Goal: Browse casually: Explore the website without a specific task or goal

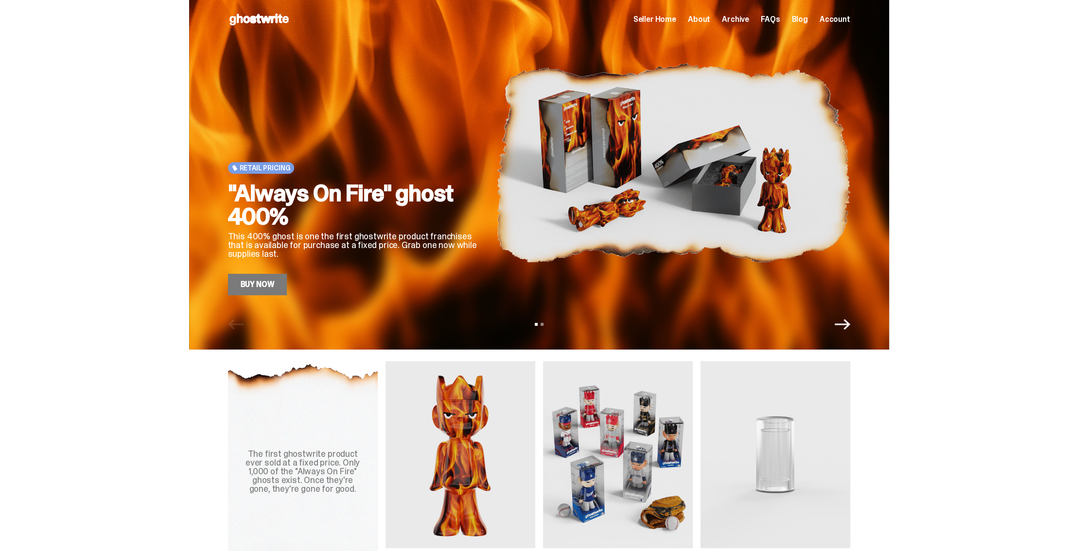
click at [844, 323] on icon "Next" at bounding box center [842, 325] width 16 height 16
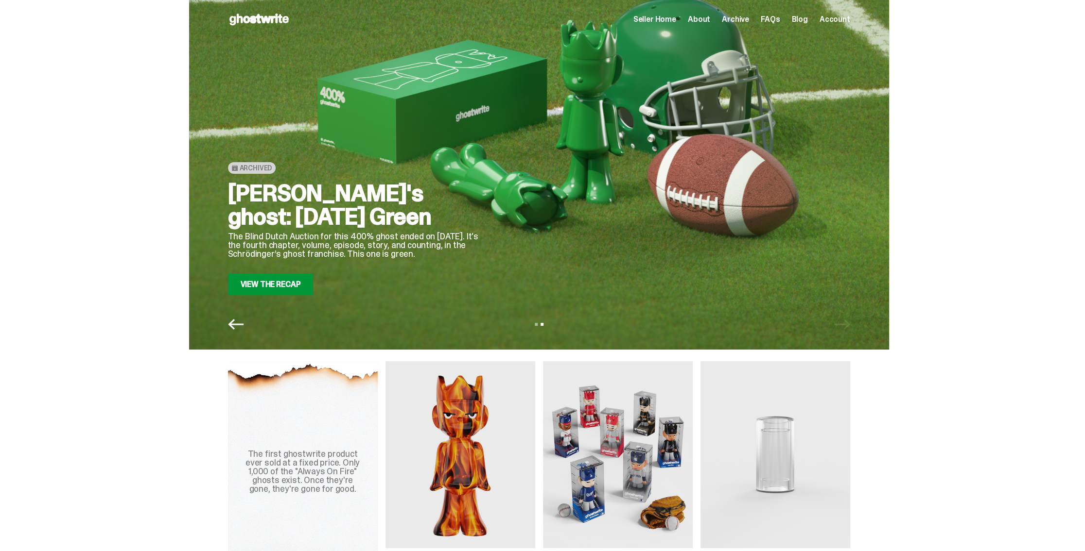
click at [235, 322] on icon "Previous" at bounding box center [236, 324] width 16 height 11
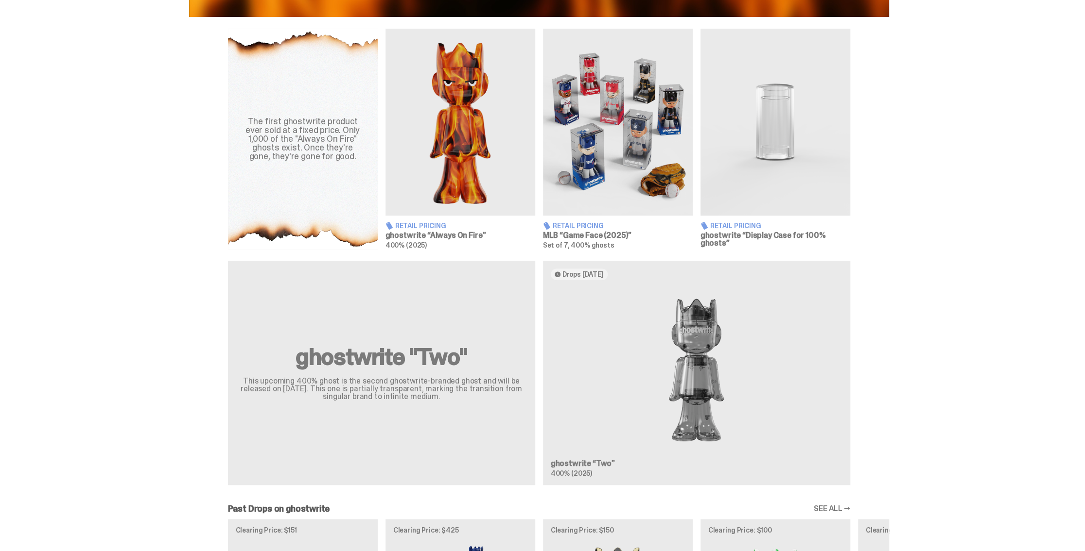
scroll to position [340, 0]
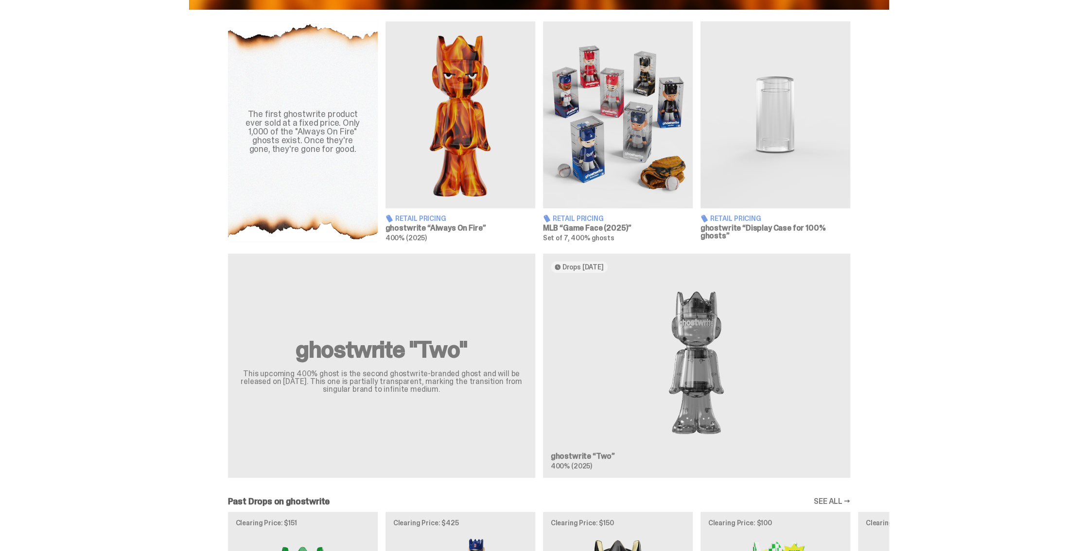
click at [467, 134] on img at bounding box center [460, 114] width 150 height 187
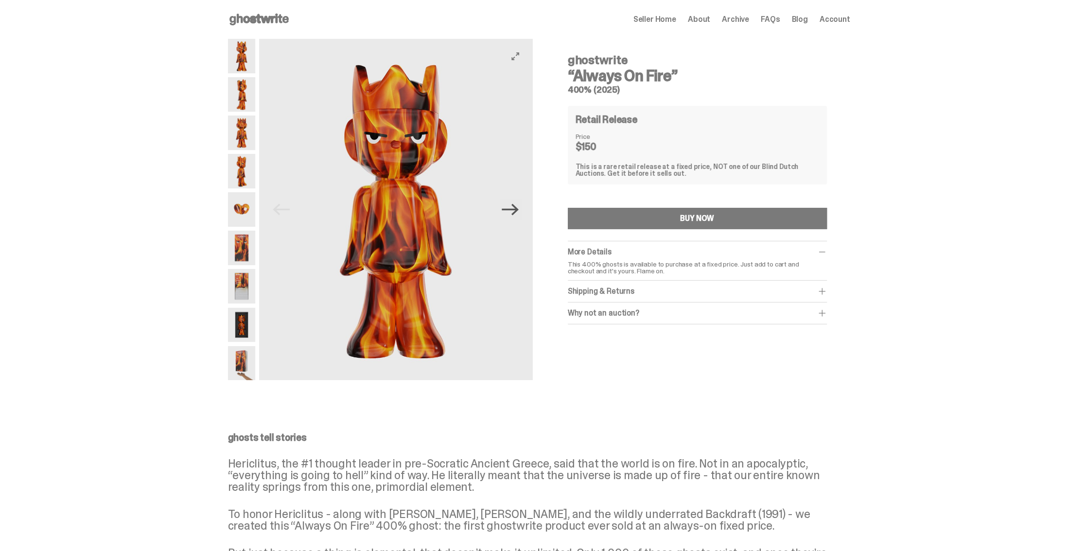
click at [515, 214] on icon "Next" at bounding box center [509, 210] width 17 height 12
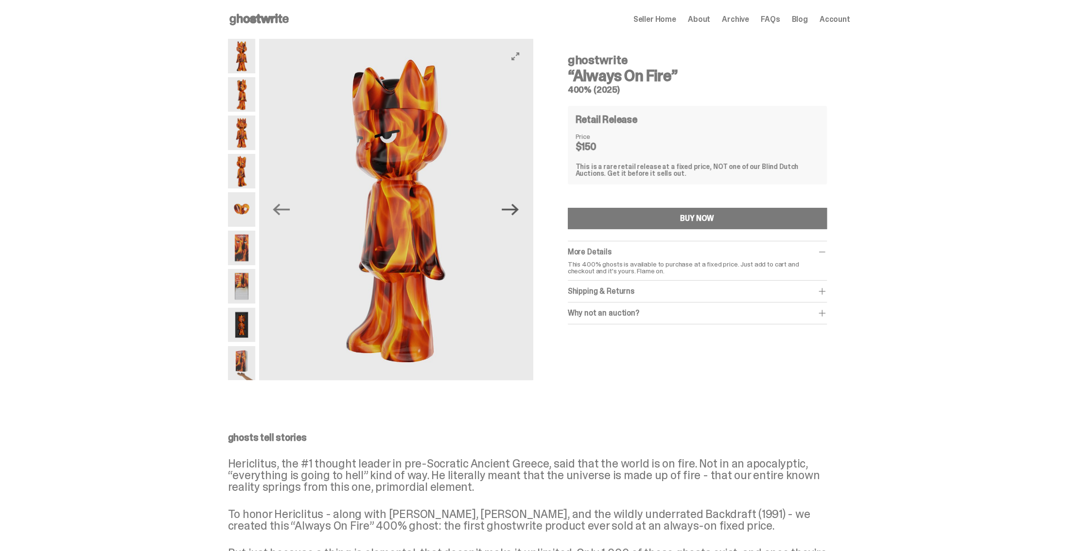
click at [514, 212] on icon "Next" at bounding box center [509, 209] width 17 height 17
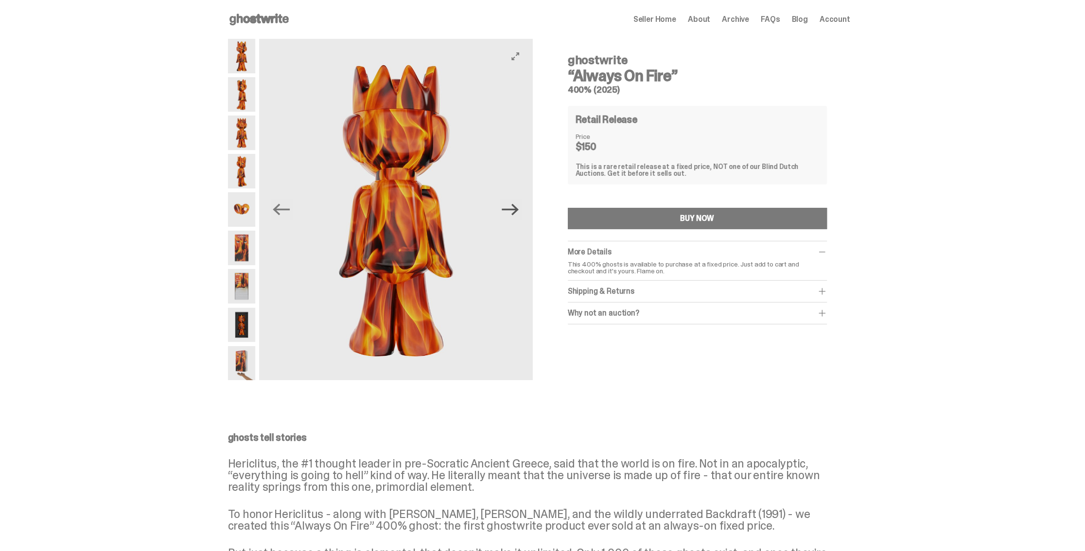
click at [514, 212] on icon "Next" at bounding box center [509, 209] width 17 height 17
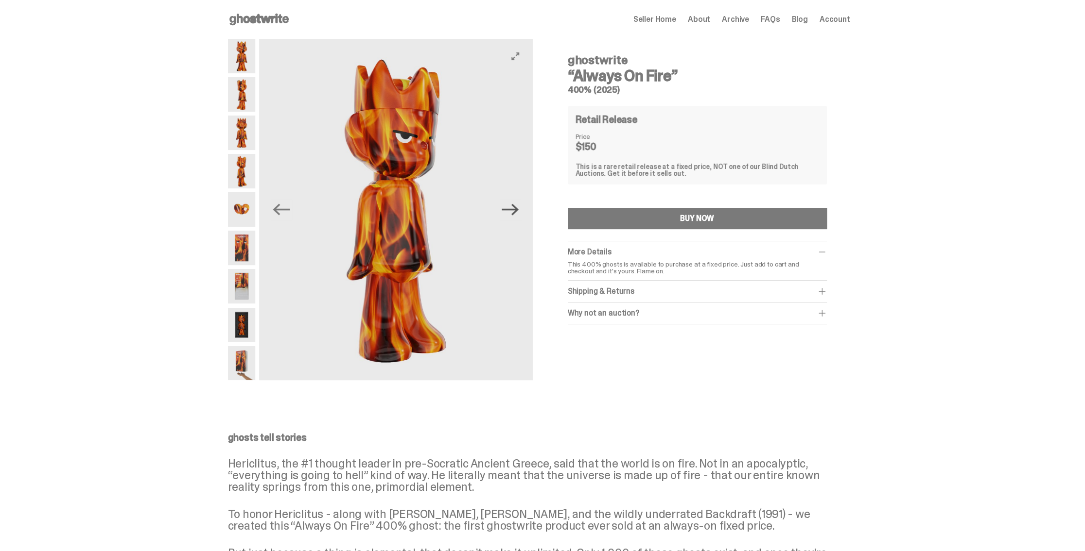
click at [514, 212] on icon "Next" at bounding box center [509, 209] width 17 height 17
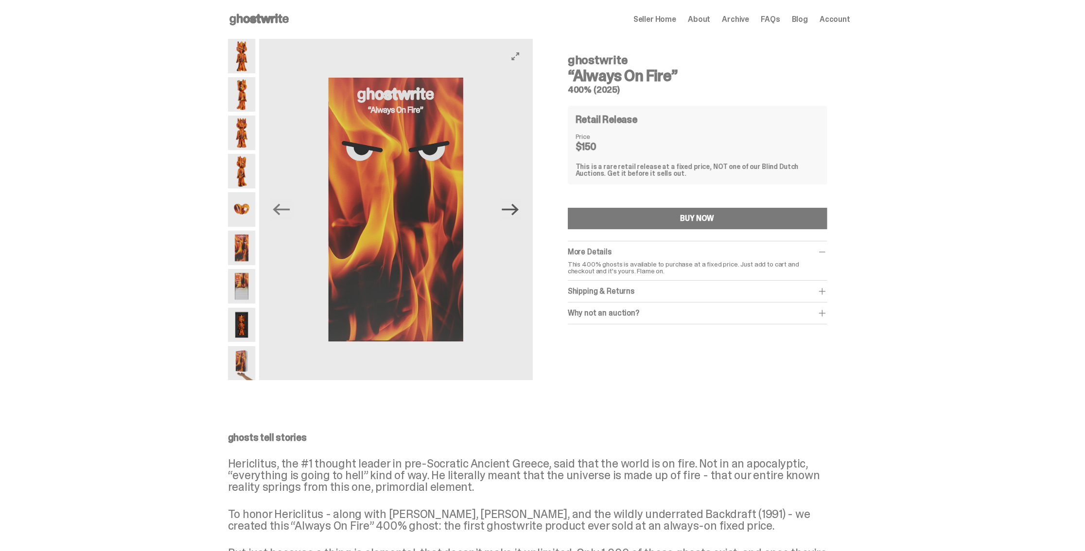
click at [514, 212] on icon "Next" at bounding box center [509, 209] width 17 height 17
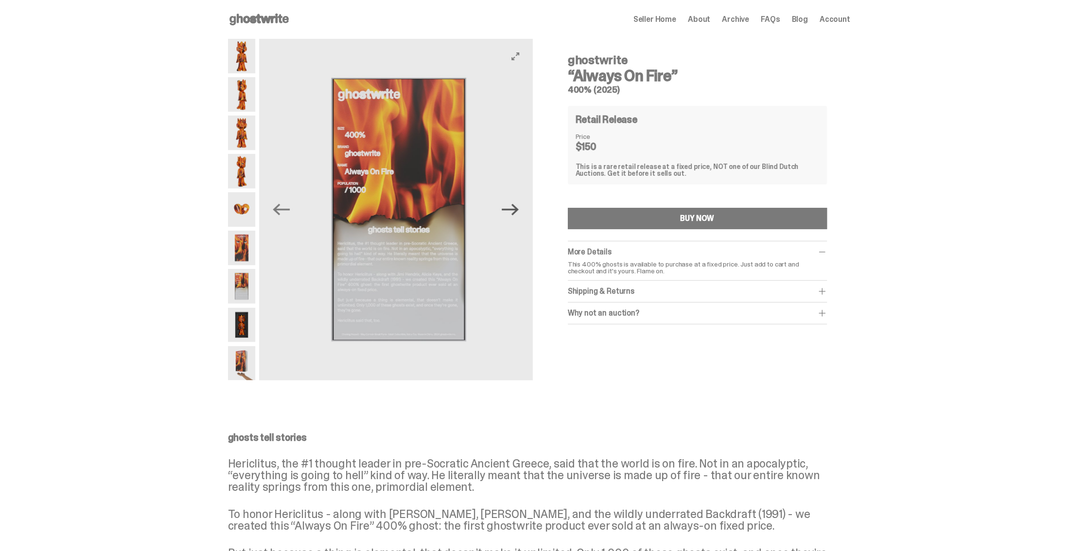
click at [514, 212] on icon "Next" at bounding box center [509, 209] width 17 height 17
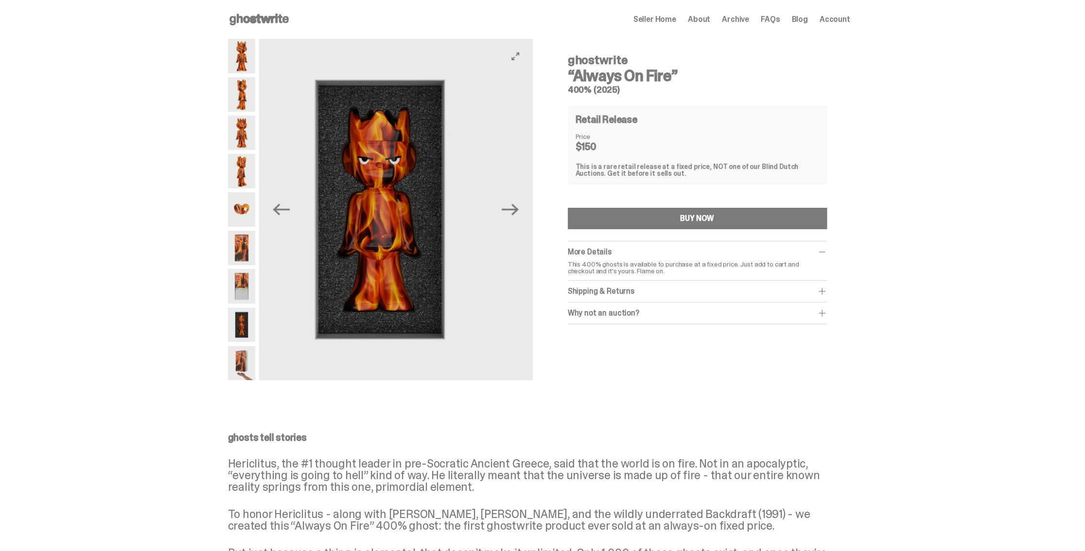
click at [345, 230] on img at bounding box center [380, 210] width 274 height 342
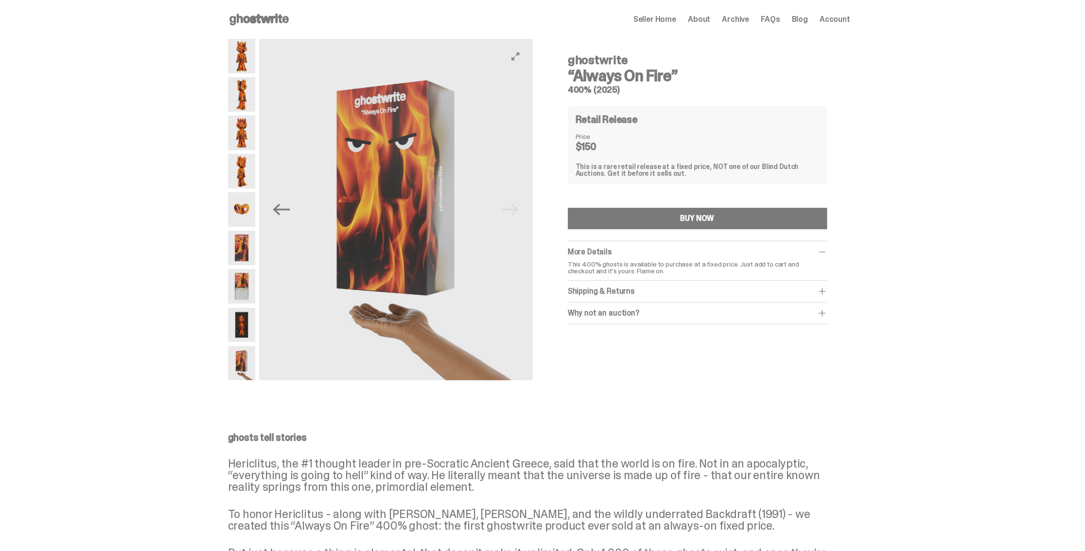
click at [358, 228] on img at bounding box center [396, 210] width 274 height 342
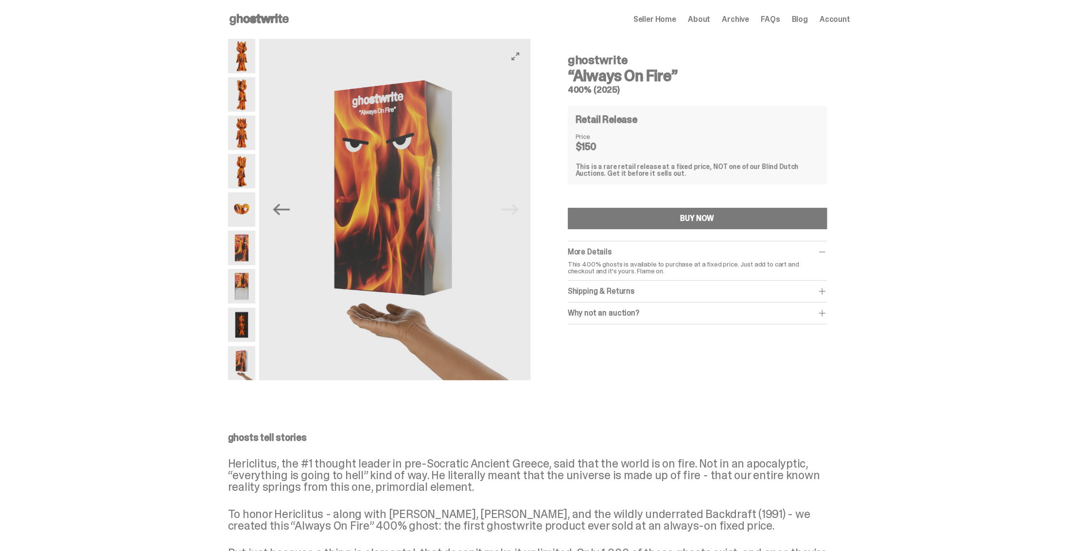
click at [352, 224] on img at bounding box center [394, 210] width 274 height 342
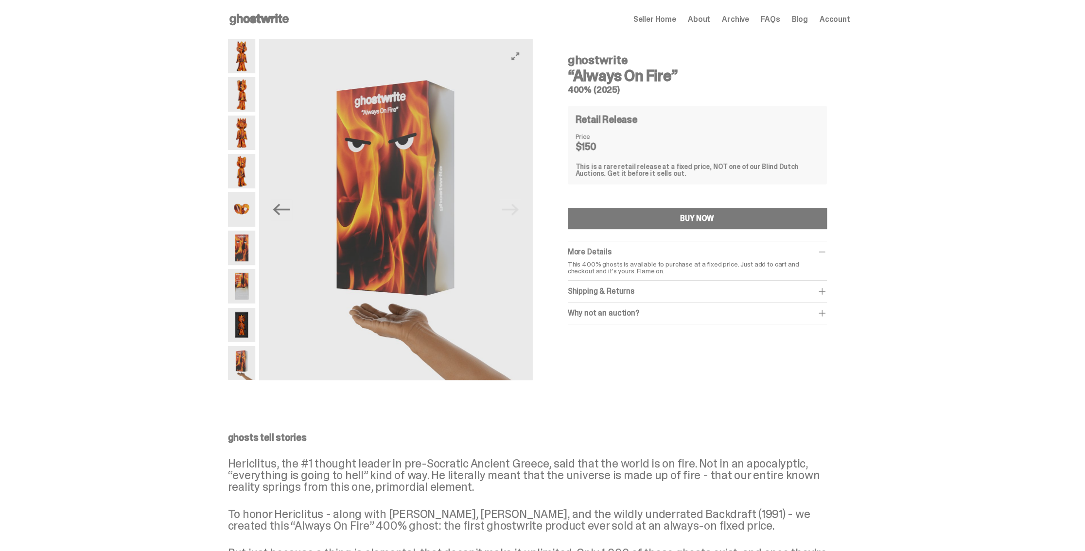
click at [293, 219] on div "Previous Next" at bounding box center [396, 210] width 274 height 342
click at [460, 241] on img at bounding box center [396, 210] width 274 height 342
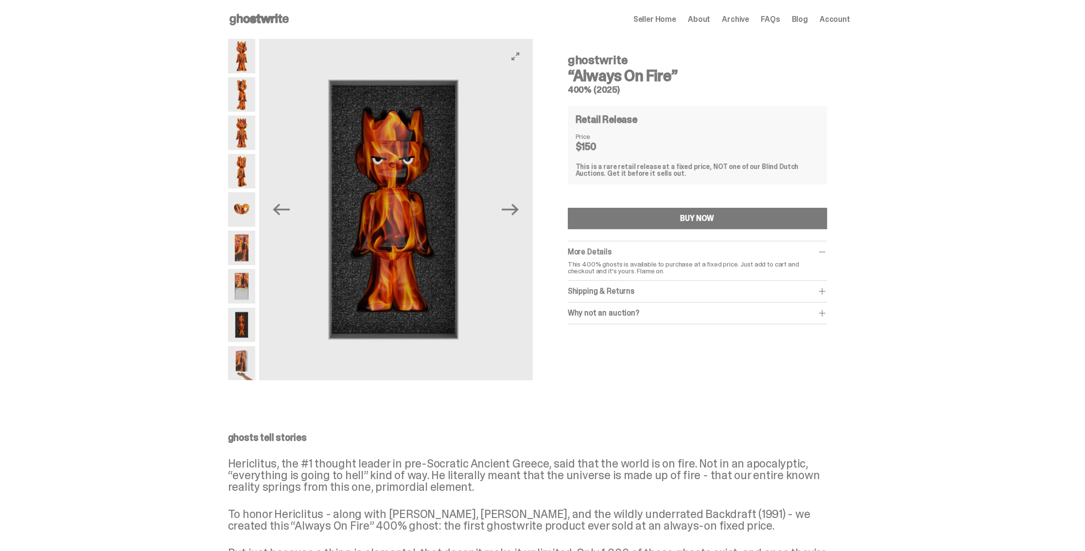
click at [434, 241] on img at bounding box center [394, 210] width 274 height 342
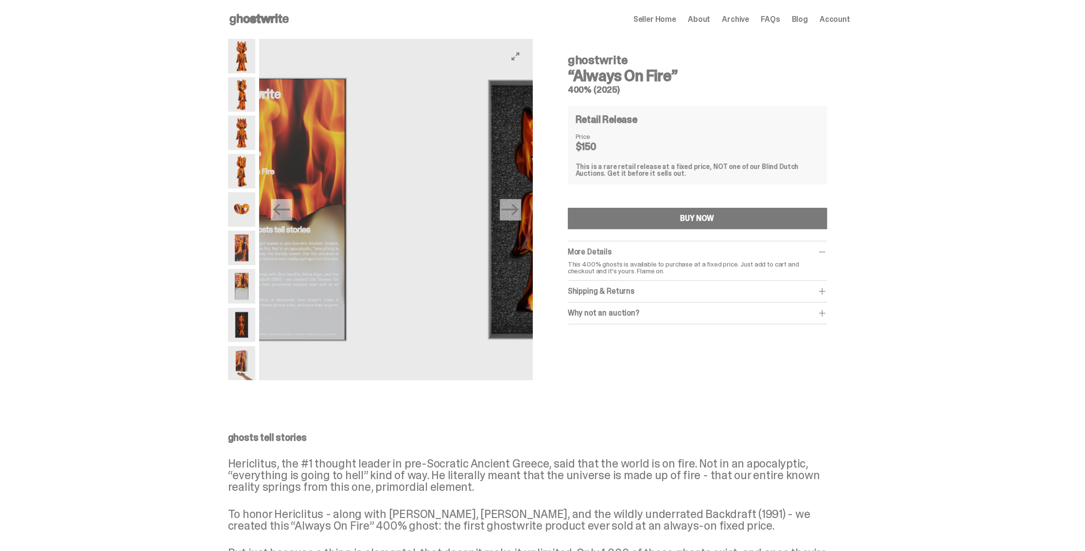
click at [416, 248] on img at bounding box center [280, 210] width 274 height 342
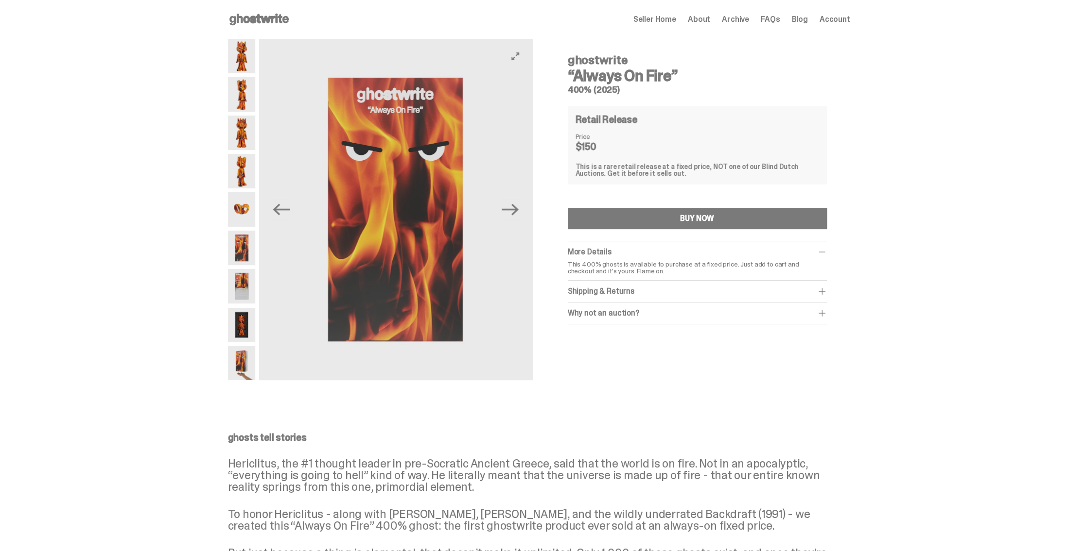
click at [466, 184] on img at bounding box center [395, 210] width 274 height 342
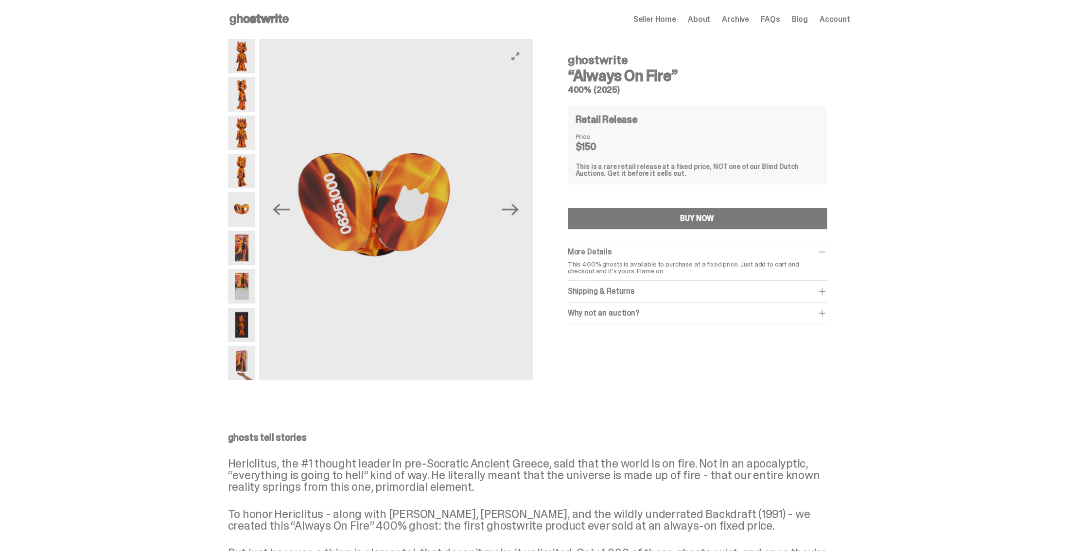
click at [437, 291] on img at bounding box center [374, 210] width 274 height 342
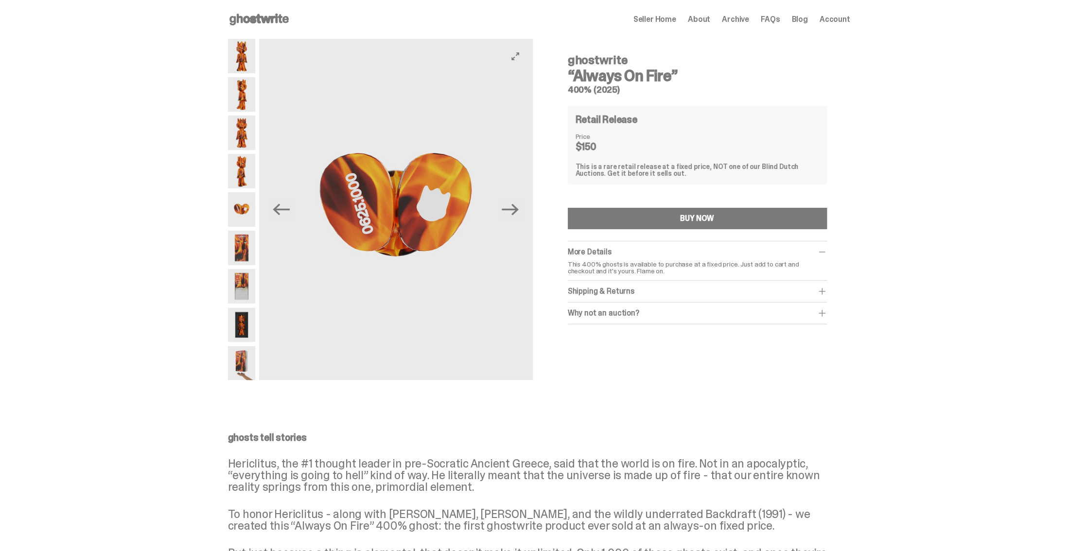
click at [441, 171] on img at bounding box center [396, 210] width 274 height 342
